Goal: Find specific page/section: Find specific page/section

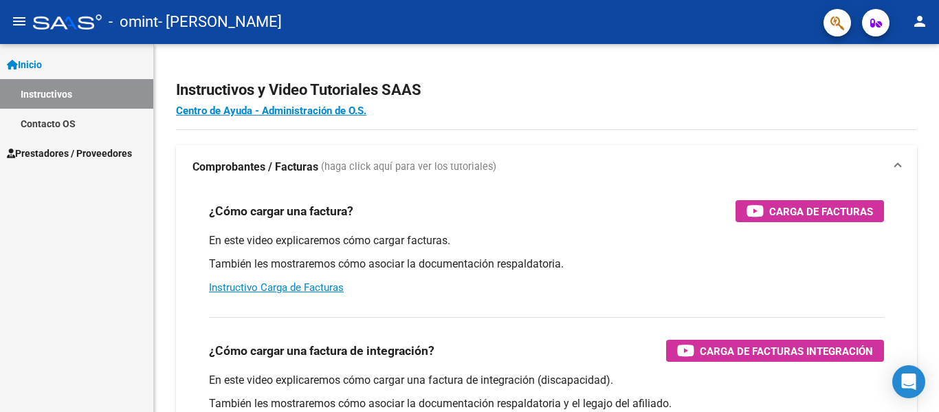
click at [104, 149] on span "Prestadores / Proveedores" at bounding box center [69, 153] width 125 height 15
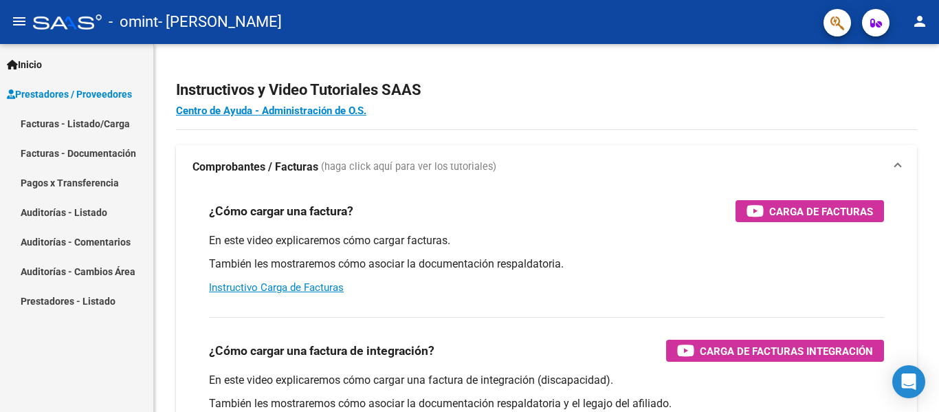
click at [75, 126] on link "Facturas - Listado/Carga" at bounding box center [76, 124] width 153 height 30
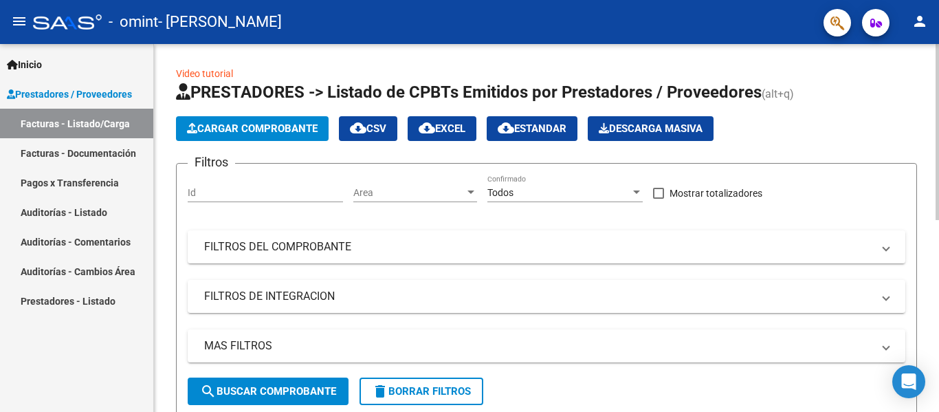
click at [264, 395] on span "search Buscar Comprobante" at bounding box center [268, 391] width 136 height 12
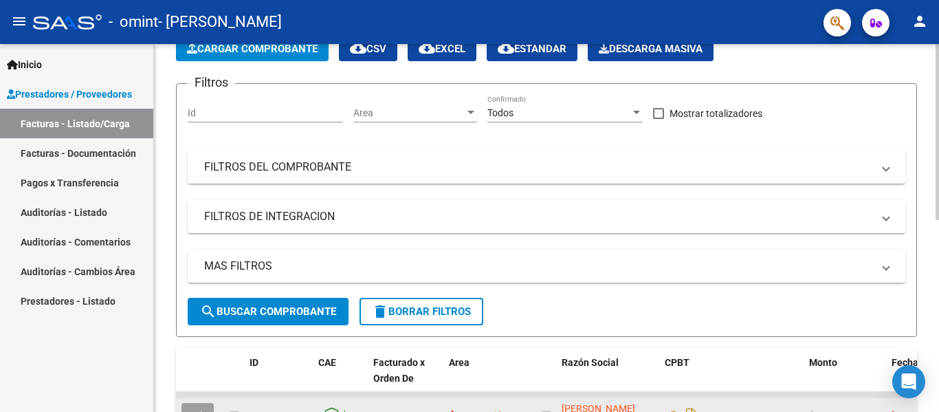
scroll to position [55, 0]
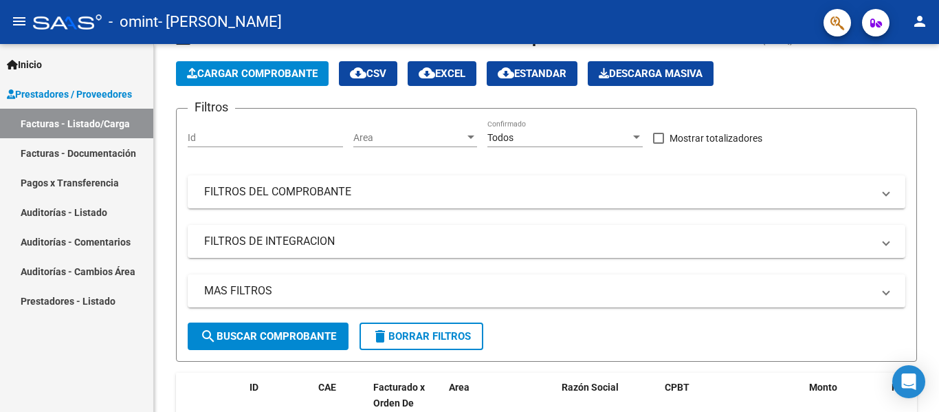
click at [101, 154] on link "Facturas - Documentación" at bounding box center [76, 153] width 153 height 30
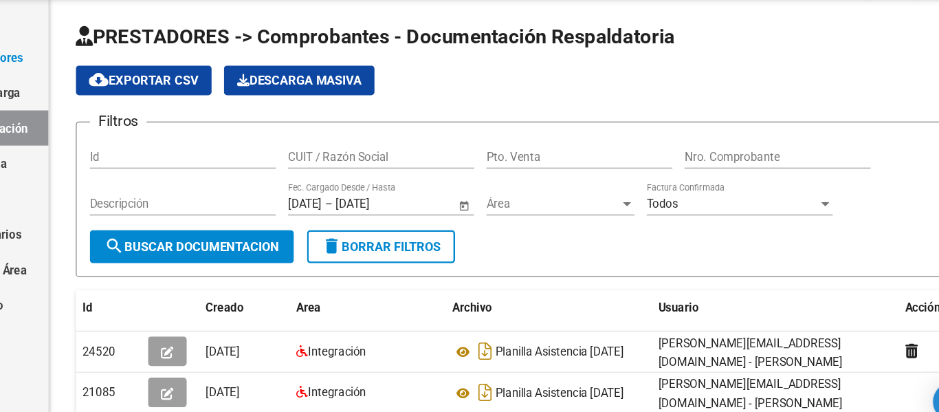
click at [276, 258] on span "search Buscar Documentacion" at bounding box center [273, 252] width 146 height 12
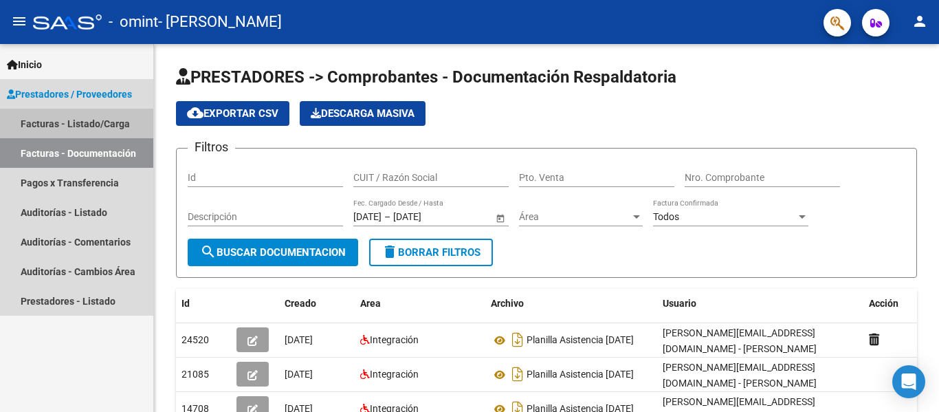
click at [105, 129] on link "Facturas - Listado/Carga" at bounding box center [76, 124] width 153 height 30
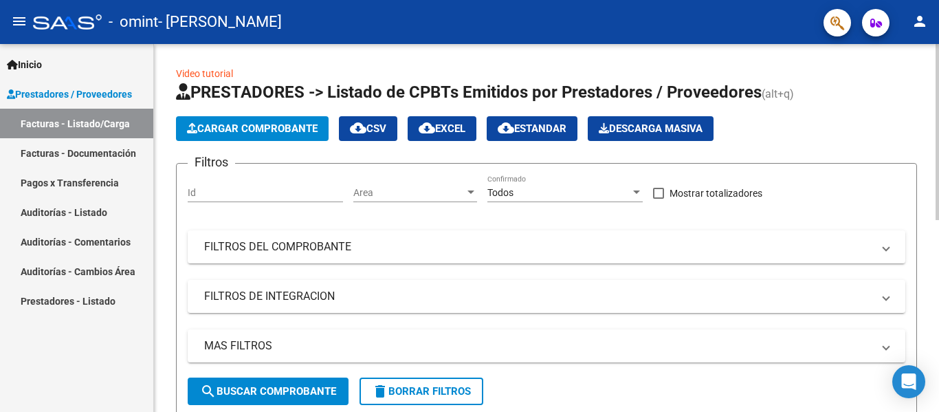
click at [230, 384] on button "search Buscar Comprobante" at bounding box center [268, 391] width 161 height 28
click at [859, 111] on app-list-header "PRESTADORES -> Listado de CPBTs Emitidos por Prestadores / Proveedores (alt+q) …" at bounding box center [546, 249] width 741 height 336
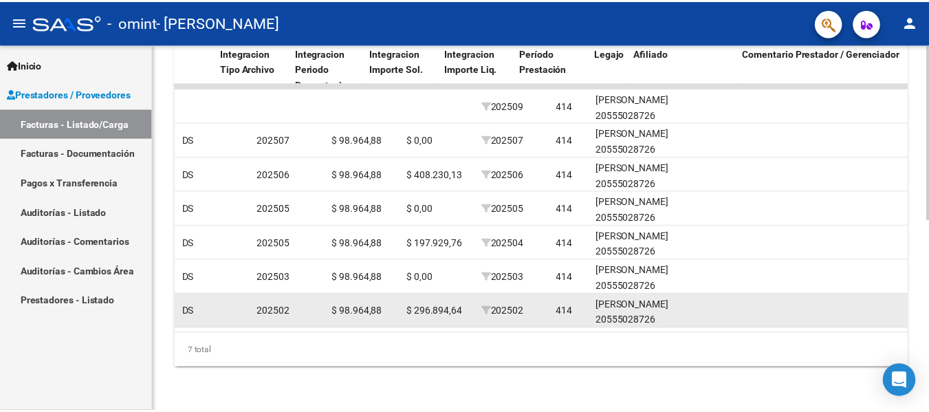
scroll to position [0, 231]
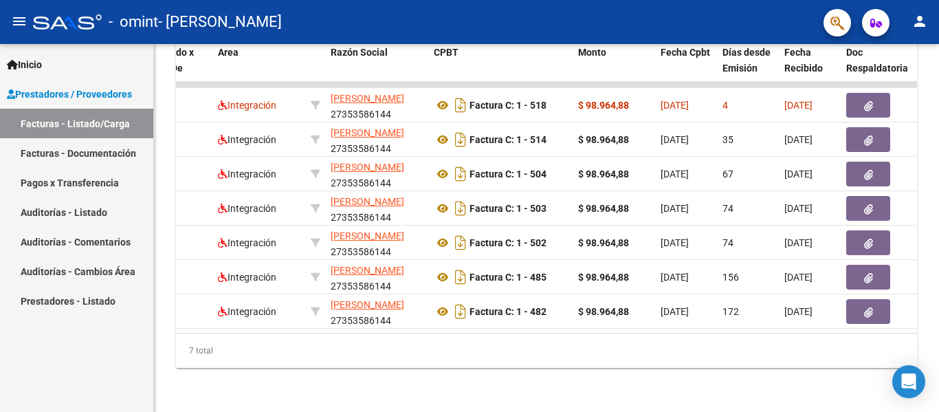
click at [912, 22] on mat-icon "person" at bounding box center [920, 21] width 17 height 17
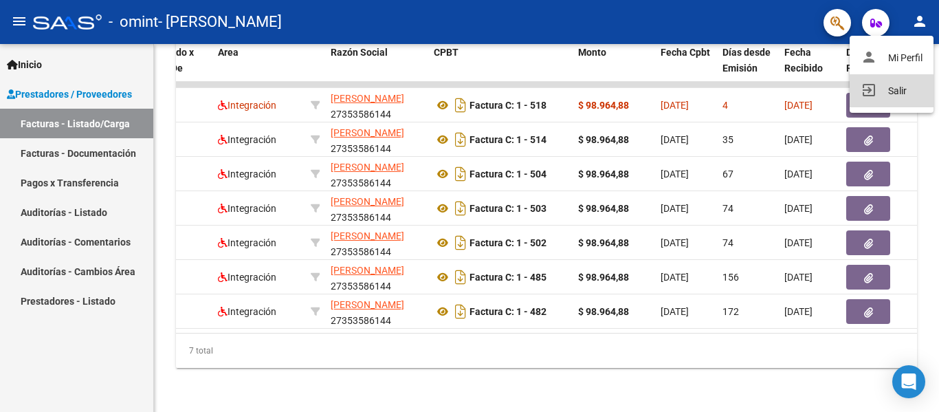
click at [887, 100] on button "exit_to_app Salir" at bounding box center [892, 90] width 84 height 33
